Goal: Task Accomplishment & Management: Manage account settings

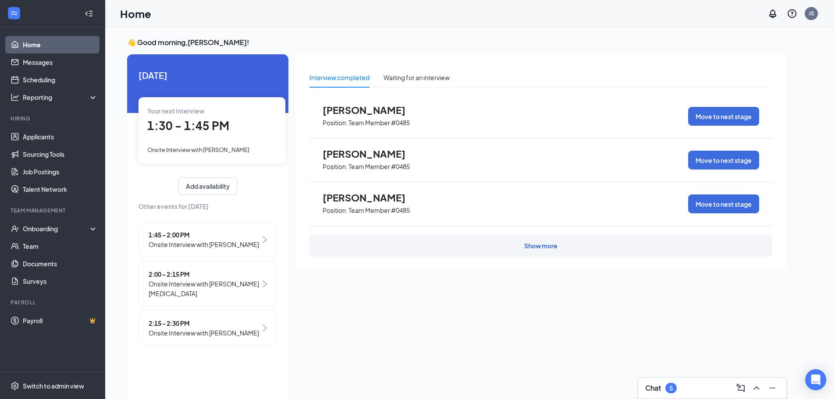
click at [226, 279] on span "Onsite Interview with [PERSON_NAME][MEDICAL_DATA]" at bounding box center [205, 288] width 112 height 19
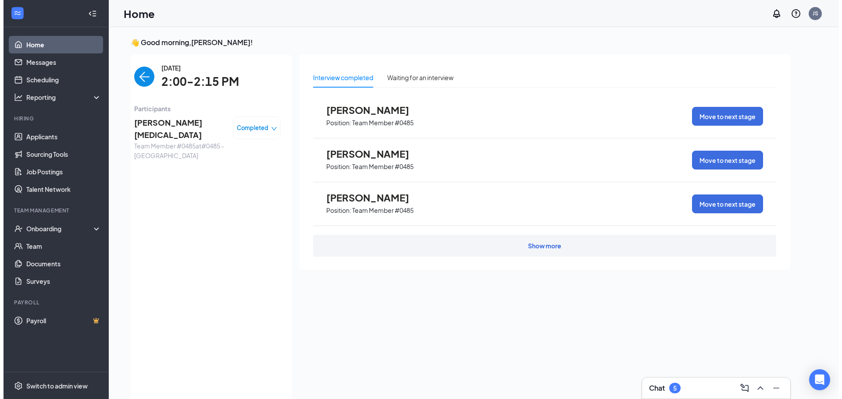
scroll to position [4, 0]
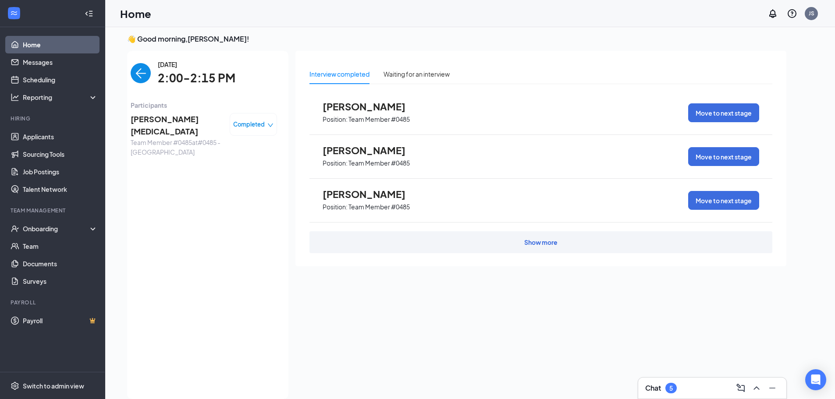
click at [154, 117] on span "[PERSON_NAME][MEDICAL_DATA]" at bounding box center [177, 125] width 92 height 25
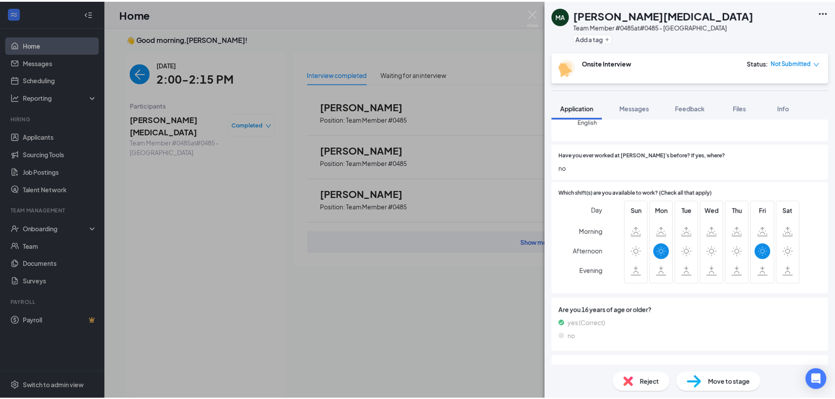
scroll to position [88, 0]
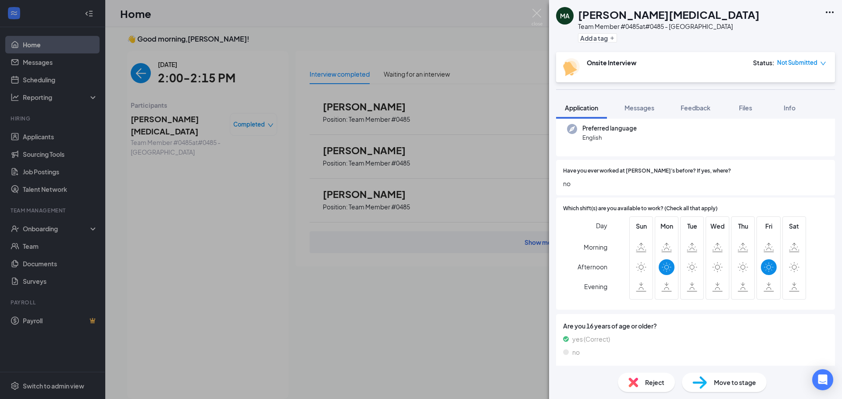
click at [804, 63] on span "Not Submitted" at bounding box center [797, 62] width 40 height 9
click at [303, 247] on div "MA [PERSON_NAME][MEDICAL_DATA] Team Member #0485 at #0485 - [GEOGRAPHIC_DATA] A…" at bounding box center [421, 199] width 842 height 399
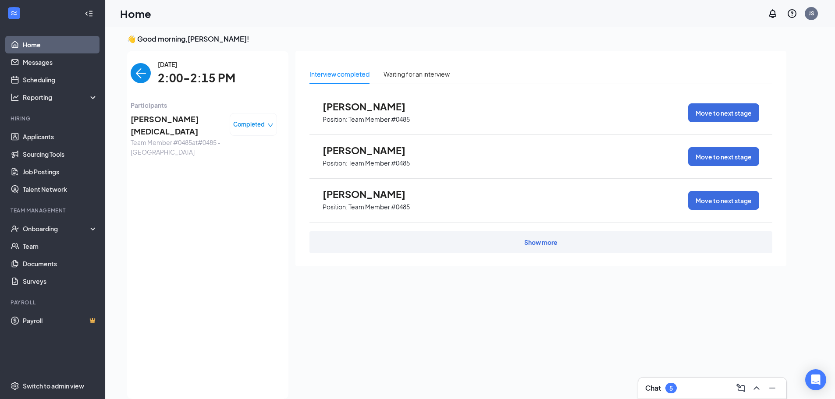
click at [187, 138] on span "Team Member #0485 at #0485 - [GEOGRAPHIC_DATA]" at bounding box center [177, 147] width 92 height 19
click at [148, 122] on span "[PERSON_NAME][MEDICAL_DATA]" at bounding box center [177, 125] width 92 height 25
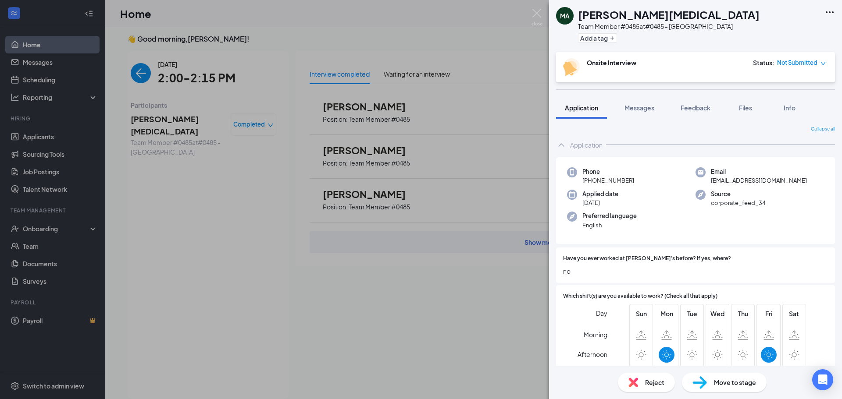
click at [248, 122] on div "MA [PERSON_NAME][MEDICAL_DATA] Team Member #0485 at #0485 - [GEOGRAPHIC_DATA] A…" at bounding box center [421, 199] width 842 height 399
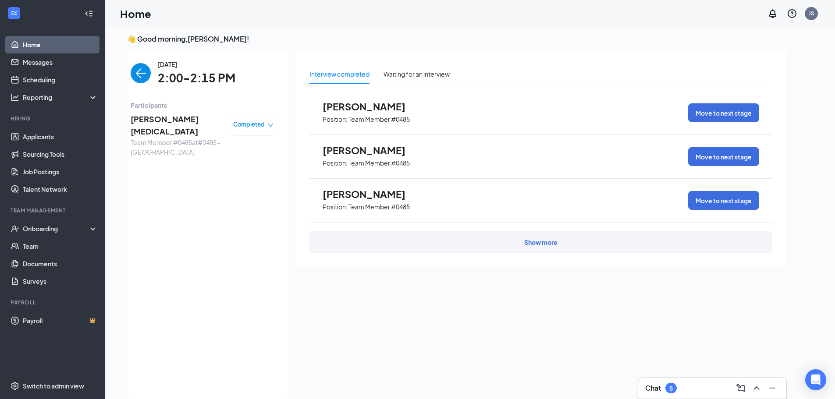
click at [251, 135] on div "Completed" at bounding box center [253, 124] width 47 height 23
click at [261, 124] on span "Completed" at bounding box center [249, 124] width 32 height 9
click at [42, 82] on link "Scheduling" at bounding box center [60, 80] width 75 height 18
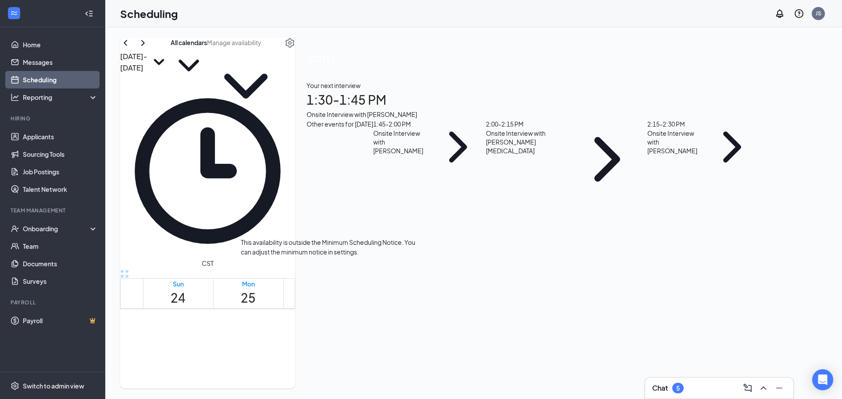
scroll to position [694, 0]
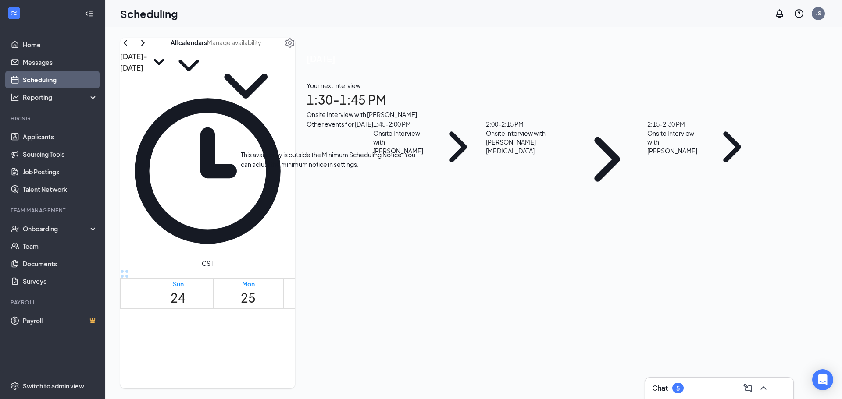
click at [328, 372] on span "2:00-2:15 PM" at bounding box center [335, 384] width 15 height 25
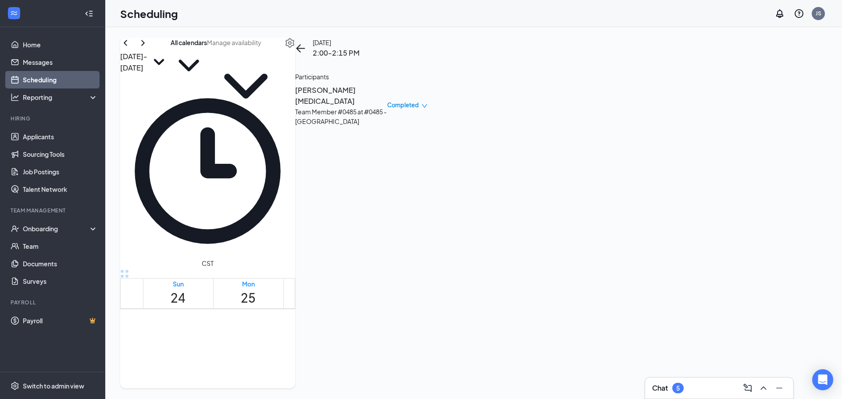
click at [419, 105] on span "Completed" at bounding box center [403, 105] width 32 height 9
click at [765, 162] on span "Cancel" at bounding box center [754, 159] width 21 height 10
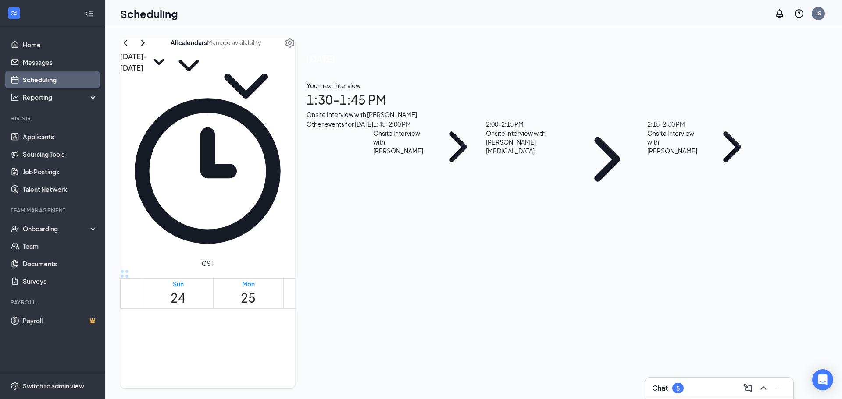
click at [702, 129] on div "2:15 - 2:30 PM" at bounding box center [674, 124] width 55 height 10
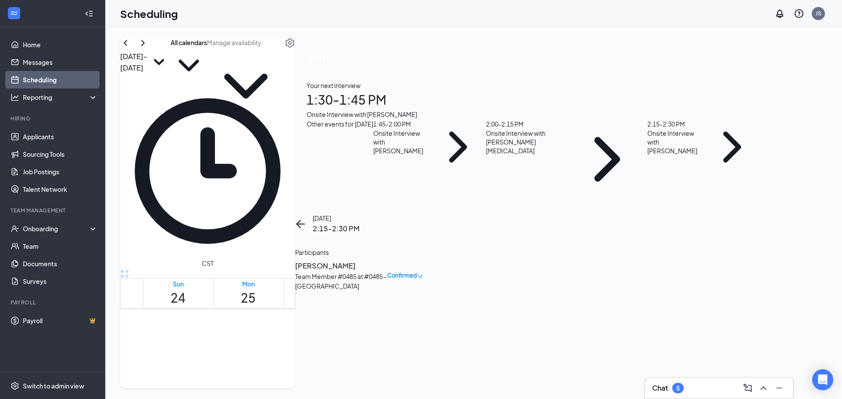
drag, startPoint x: 718, startPoint y: 103, endPoint x: 712, endPoint y: 100, distance: 6.5
click at [387, 260] on div "[PERSON_NAME] Team Member #0485 at #[GEOGRAPHIC_DATA]" at bounding box center [341, 275] width 92 height 31
click at [387, 260] on h3 "[PERSON_NAME]" at bounding box center [341, 265] width 92 height 11
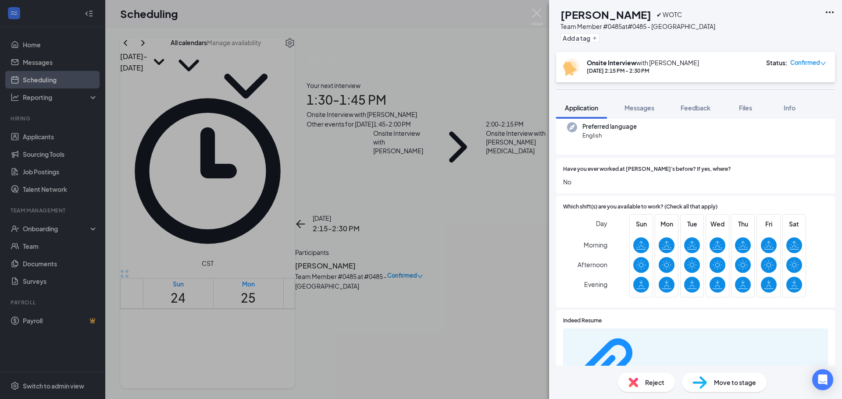
scroll to position [132, 0]
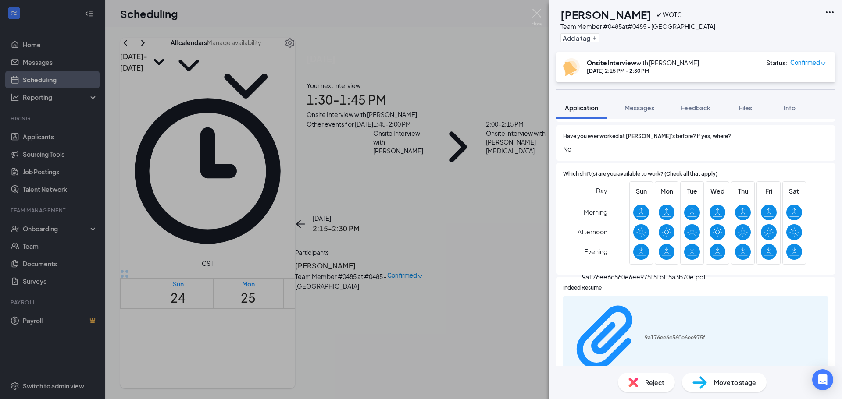
click at [654, 285] on div "9a176ee6c560e6ee975f5fbff5a3b70e.pdf" at bounding box center [644, 278] width 124 height 13
click at [654, 335] on div "9a176ee6c560e6ee975f5fbff5a3b70e.pdf" at bounding box center [677, 338] width 66 height 7
click at [812, 69] on div "Status : Confirmed" at bounding box center [796, 67] width 60 height 18
click at [388, 103] on div "JE [PERSON_NAME] ✔ WOTC Team Member #0485 at #0485 - [GEOGRAPHIC_DATA] Add a ta…" at bounding box center [421, 199] width 842 height 399
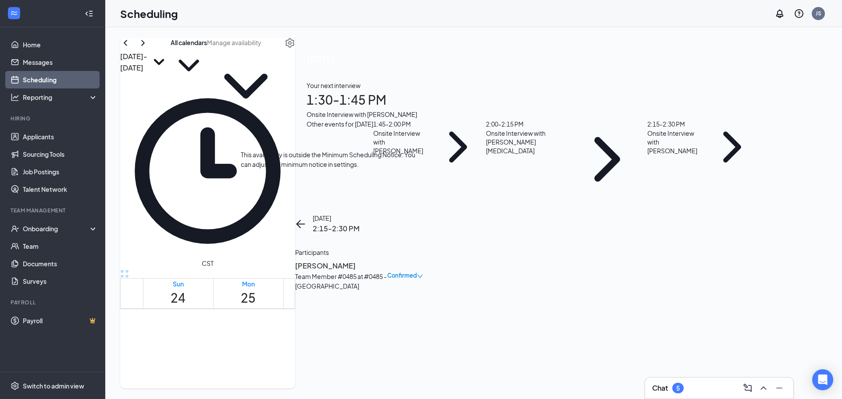
click at [343, 372] on span "2:15-2:30 PM" at bounding box center [350, 384] width 15 height 25
